Goal: Check status

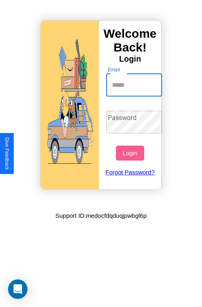
click at [135, 85] on input "Email" at bounding box center [135, 85] width 56 height 23
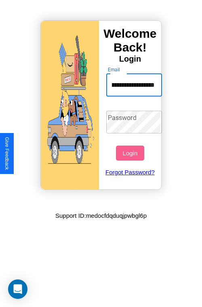
scroll to position [0, 38]
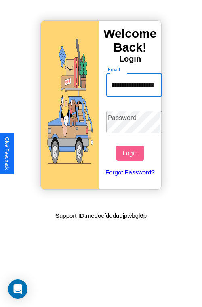
type input "**********"
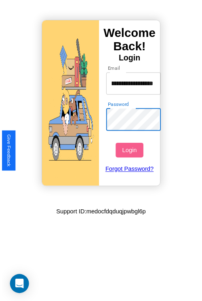
scroll to position [0, 0]
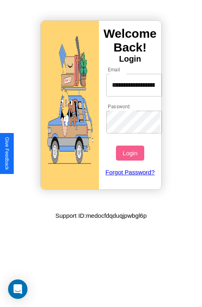
click at [131, 153] on button "Login" at bounding box center [130, 152] width 28 height 15
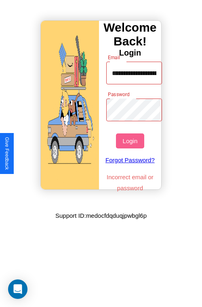
click at [131, 141] on button "Login" at bounding box center [130, 140] width 28 height 15
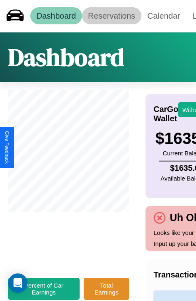
click at [112, 16] on link "Reservations" at bounding box center [112, 15] width 60 height 17
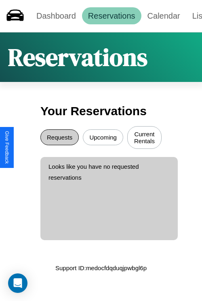
click at [60, 138] on button "Requests" at bounding box center [59, 137] width 38 height 16
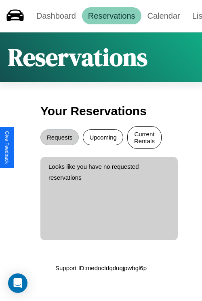
click at [145, 138] on button "Current Rentals" at bounding box center [145, 137] width 34 height 23
